Goal: Task Accomplishment & Management: Manage account settings

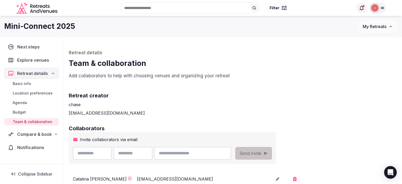
click at [31, 129] on div "Compare & book" at bounding box center [31, 134] width 54 height 11
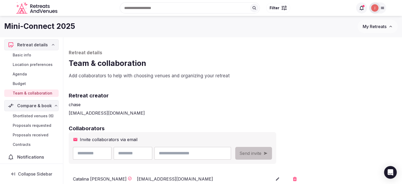
scroll to position [31, 0]
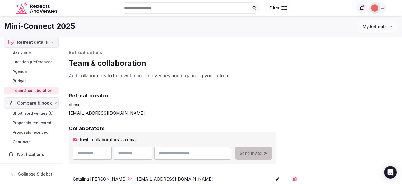
click at [36, 129] on link "Proposals received" at bounding box center [31, 132] width 54 height 7
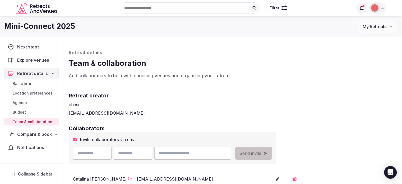
scroll to position [79, 0]
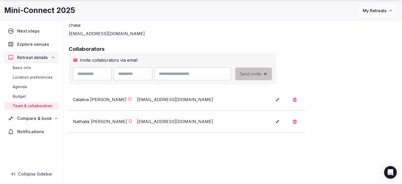
click at [379, 11] on span "My Retreats" at bounding box center [375, 10] width 24 height 5
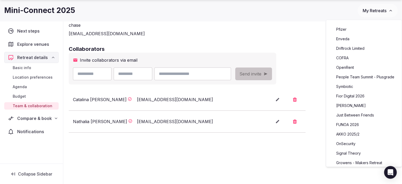
click at [38, 13] on h1 "Mini-Connect 2025" at bounding box center [39, 10] width 71 height 10
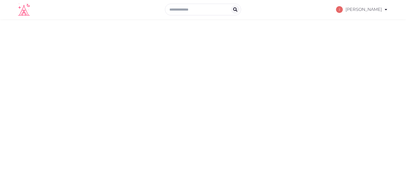
select select "*******"
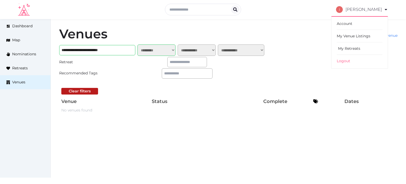
drag, startPoint x: 353, startPoint y: 49, endPoint x: 350, endPoint y: 49, distance: 2.9
click at [353, 49] on link "My Retreats" at bounding box center [360, 48] width 46 height 12
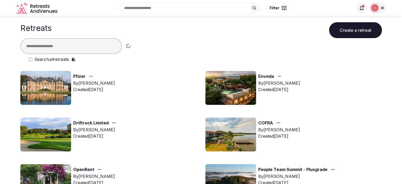
click at [63, 43] on input "text" at bounding box center [71, 46] width 102 height 16
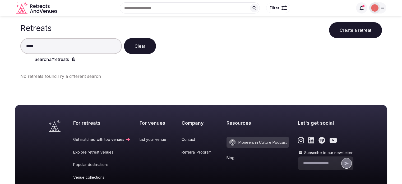
click at [53, 61] on em "all" at bounding box center [51, 59] width 4 height 5
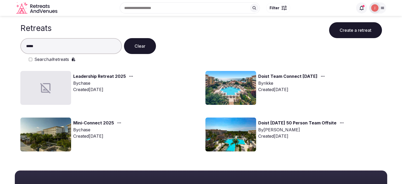
click at [233, 91] on img at bounding box center [230, 88] width 51 height 34
click at [78, 47] on input "*****" at bounding box center [71, 46] width 102 height 16
type input "*"
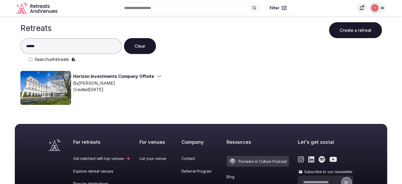
type input "******"
click at [94, 75] on link "Horizon Investments Company Offsite" at bounding box center [113, 76] width 81 height 7
click at [44, 87] on img at bounding box center [45, 88] width 51 height 34
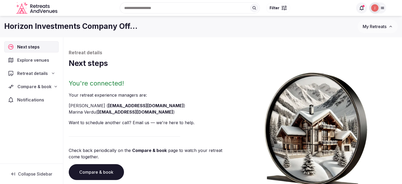
click at [32, 91] on div "Compare & book" at bounding box center [31, 86] width 54 height 11
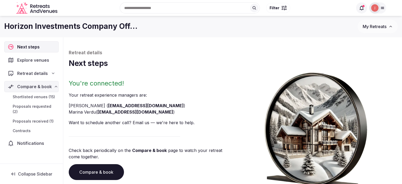
click at [33, 118] on span "Proposals received (1)" at bounding box center [33, 120] width 41 height 5
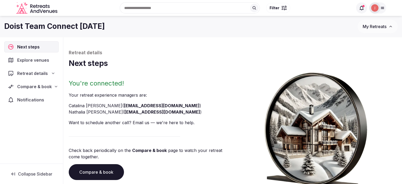
click at [45, 85] on span "Compare & book" at bounding box center [34, 86] width 35 height 6
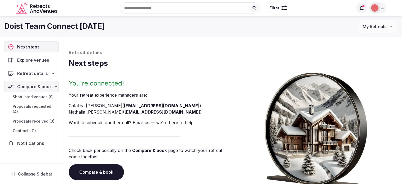
click at [36, 118] on span "Proposals received (3)" at bounding box center [34, 120] width 42 height 5
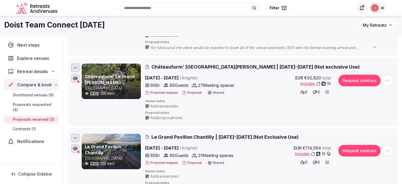
scroll to position [53, 0]
